Goal: Task Accomplishment & Management: Use online tool/utility

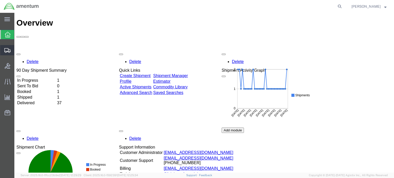
click at [0, 0] on span "Shipment Manager" at bounding box center [0, 0] width 0 height 0
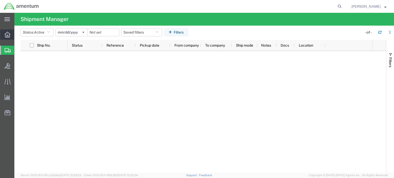
click at [7, 36] on icon at bounding box center [8, 35] width 6 height 6
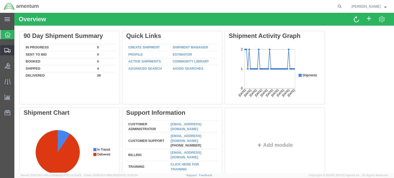
click at [6, 52] on icon at bounding box center [7, 50] width 6 height 5
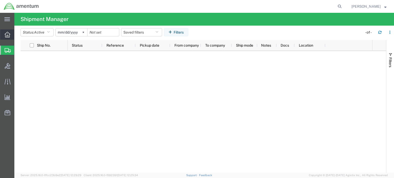
click at [8, 37] on icon at bounding box center [8, 35] width 6 height 6
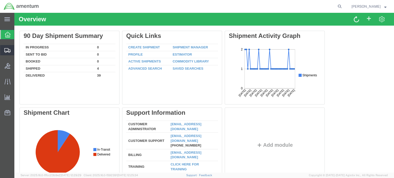
click at [9, 50] on icon at bounding box center [7, 50] width 6 height 5
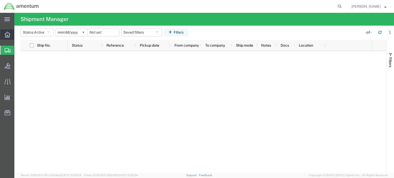
click at [7, 37] on icon at bounding box center [8, 35] width 6 height 6
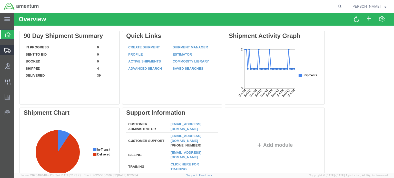
click at [7, 50] on icon at bounding box center [7, 50] width 6 height 5
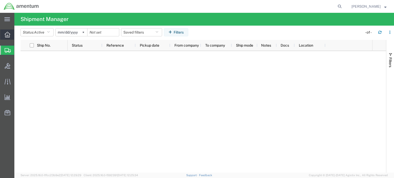
click at [8, 36] on icon at bounding box center [8, 35] width 6 height 6
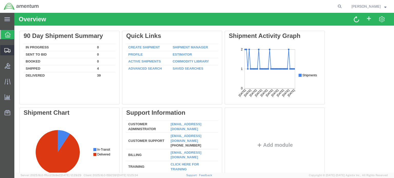
click at [6, 51] on icon at bounding box center [7, 50] width 6 height 5
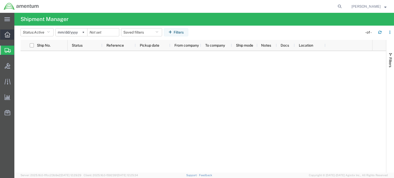
click at [8, 37] on icon at bounding box center [8, 35] width 6 height 6
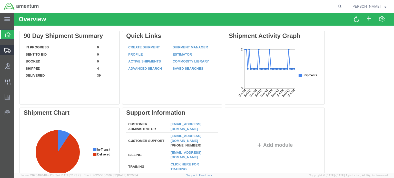
click at [9, 51] on icon at bounding box center [7, 50] width 6 height 5
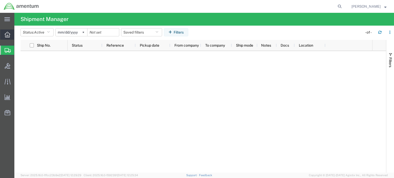
click at [6, 37] on icon at bounding box center [8, 35] width 6 height 6
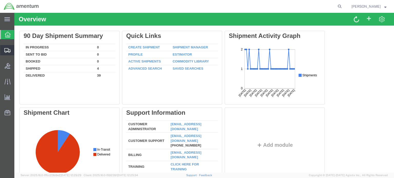
click at [7, 52] on icon at bounding box center [7, 50] width 6 height 5
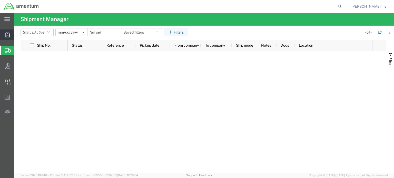
click at [7, 36] on icon at bounding box center [8, 35] width 6 height 6
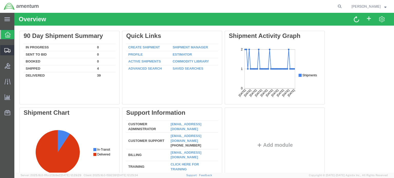
click at [7, 50] on icon at bounding box center [7, 50] width 6 height 5
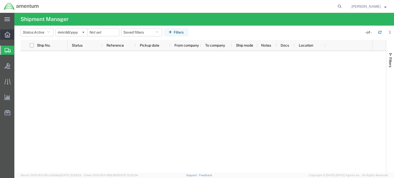
click at [7, 37] on icon at bounding box center [8, 35] width 6 height 6
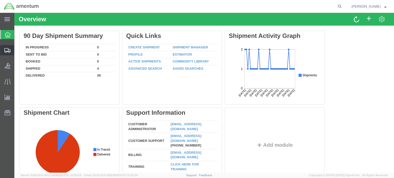
click at [6, 51] on icon at bounding box center [7, 50] width 6 height 5
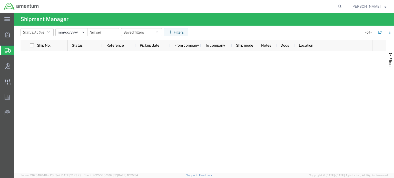
click at [81, 94] on div at bounding box center [220, 112] width 305 height 122
click at [0, 0] on span "Shipment Manager" at bounding box center [0, 0] width 0 height 0
click at [6, 34] on icon at bounding box center [8, 35] width 6 height 6
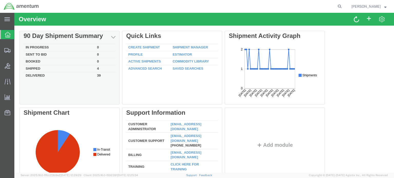
click at [35, 69] on td "Shipped" at bounding box center [59, 68] width 71 height 7
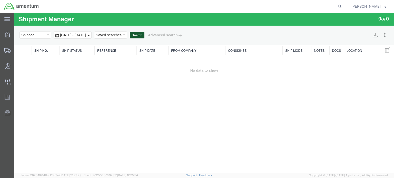
click at [145, 34] on button "Search" at bounding box center [137, 35] width 15 height 7
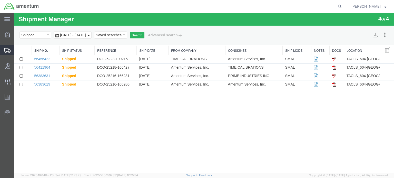
click at [0, 0] on span "Shipment Manager" at bounding box center [0, 0] width 0 height 0
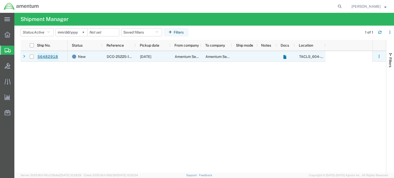
click at [50, 56] on link "56482918" at bounding box center [47, 57] width 21 height 8
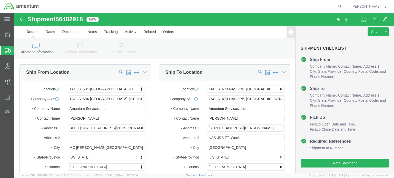
select select "42709"
select select "42735"
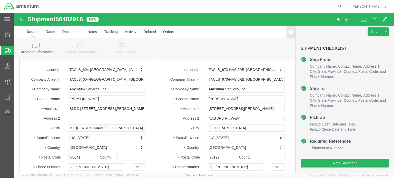
scroll to position [103, 0]
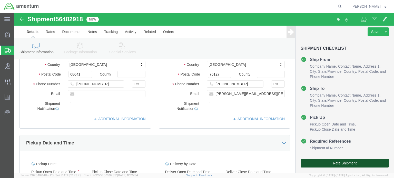
click button "Rate Shipment"
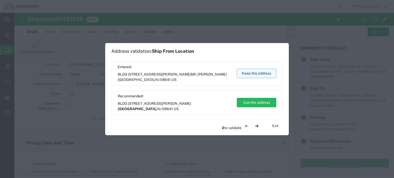
click at [248, 75] on button "Keep this address" at bounding box center [257, 73] width 40 height 9
click at [249, 73] on button "Keep this address" at bounding box center [257, 73] width 40 height 9
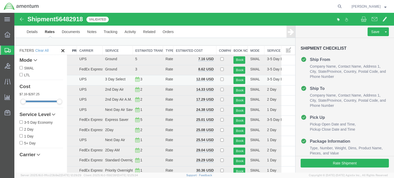
scroll to position [26, 0]
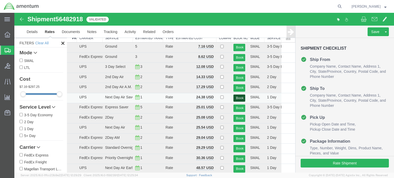
click at [235, 97] on button "Book" at bounding box center [240, 98] width 12 height 7
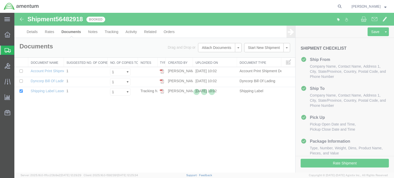
scroll to position [0, 0]
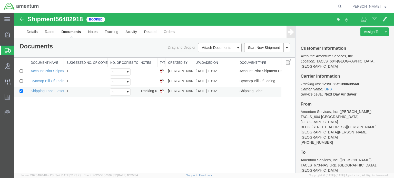
click at [53, 88] on td "Shipping Label Laser" at bounding box center [46, 92] width 36 height 10
click at [51, 90] on link "Shipping Label Laser" at bounding box center [48, 91] width 34 height 4
